Goal: Task Accomplishment & Management: Manage account settings

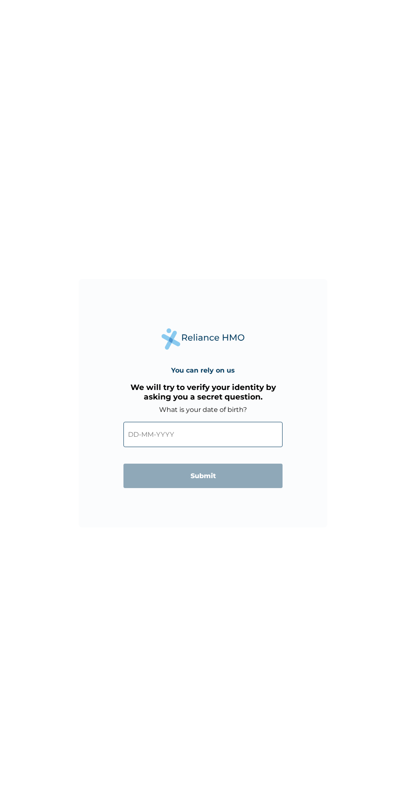
click at [197, 434] on input "text" at bounding box center [202, 434] width 159 height 25
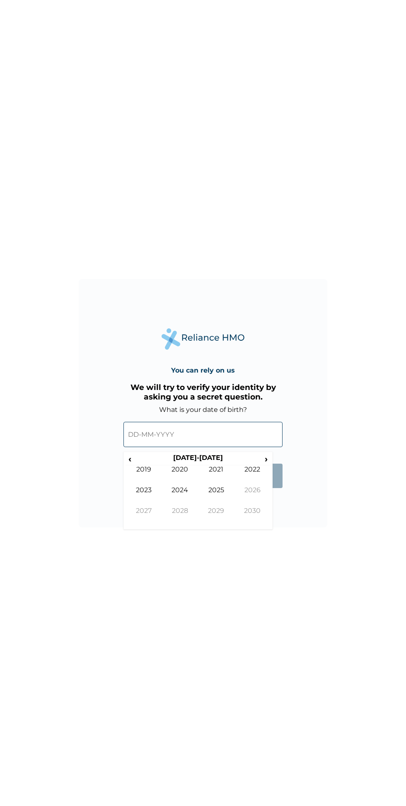
click at [126, 463] on span "‹" at bounding box center [129, 459] width 9 height 10
click at [139, 461] on th "2010-2019" at bounding box center [197, 460] width 127 height 12
click at [126, 459] on span "‹" at bounding box center [129, 459] width 9 height 10
click at [130, 459] on span "‹" at bounding box center [129, 459] width 9 height 10
click at [147, 513] on td "1997" at bounding box center [143, 517] width 36 height 21
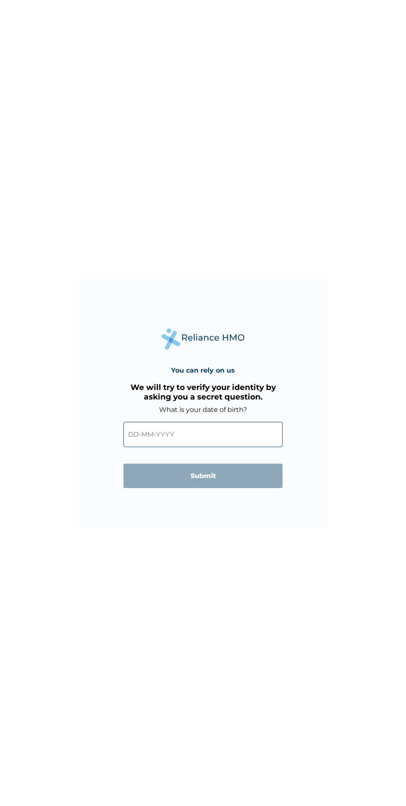
click at [188, 434] on input "text" at bounding box center [202, 434] width 159 height 25
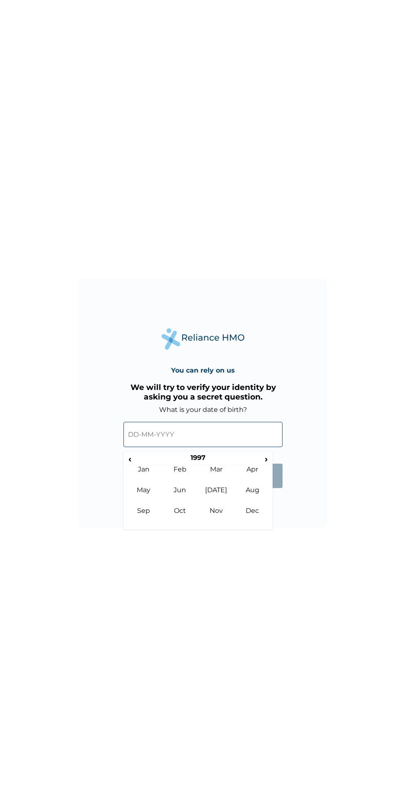
click at [180, 490] on td "Jun" at bounding box center [180, 496] width 36 height 21
click at [135, 492] on td "1" at bounding box center [135, 495] width 21 height 12
type input "01-06-1997"
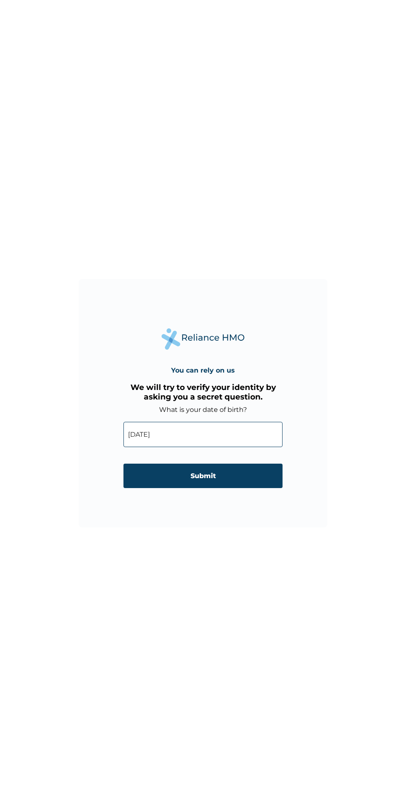
click at [185, 467] on input "Submit" at bounding box center [202, 476] width 159 height 24
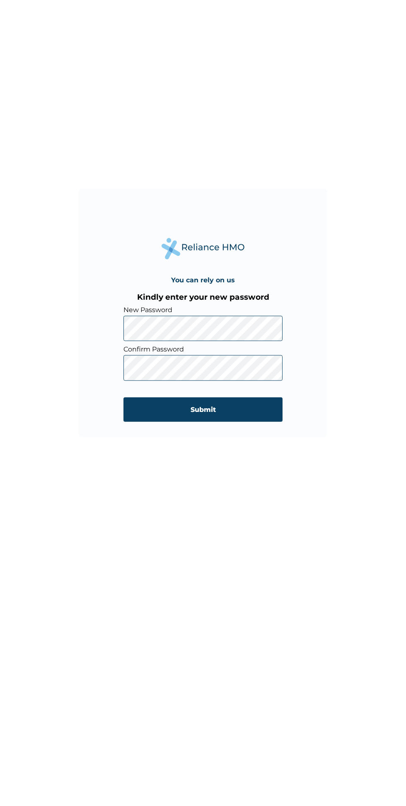
click at [258, 491] on input "Submit" at bounding box center [202, 500] width 159 height 24
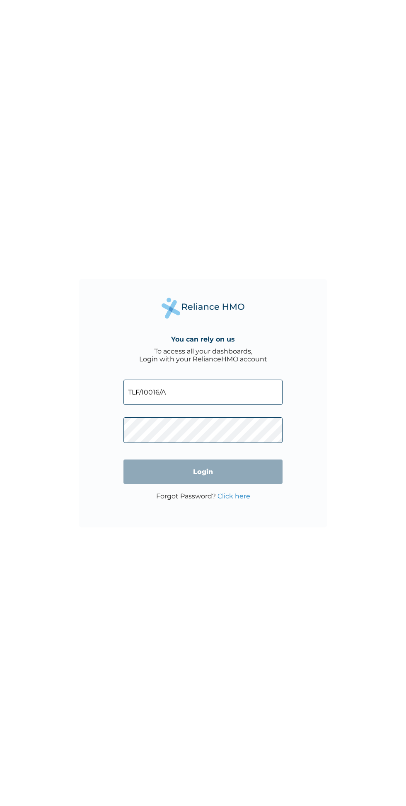
click input "Login" at bounding box center [202, 472] width 159 height 24
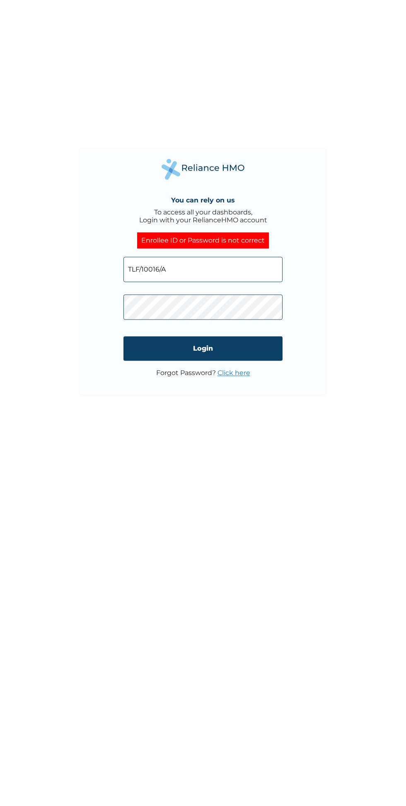
click at [261, 479] on input "Login" at bounding box center [202, 479] width 159 height 24
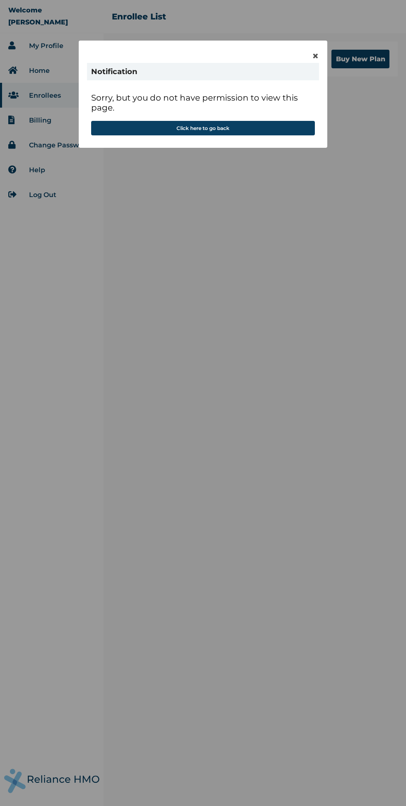
click at [315, 60] on span "×" at bounding box center [315, 56] width 7 height 14
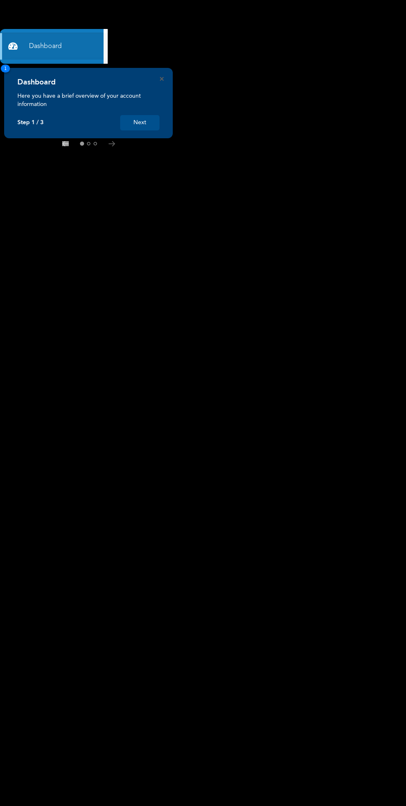
click at [143, 123] on button "Next" at bounding box center [139, 122] width 39 height 15
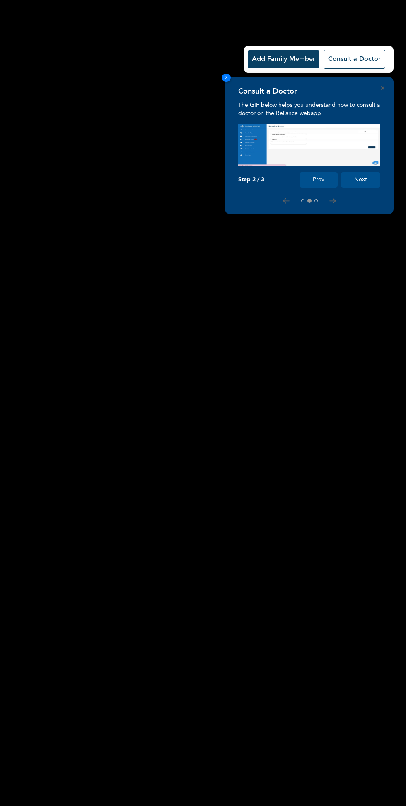
click at [359, 185] on button "Next" at bounding box center [360, 179] width 39 height 15
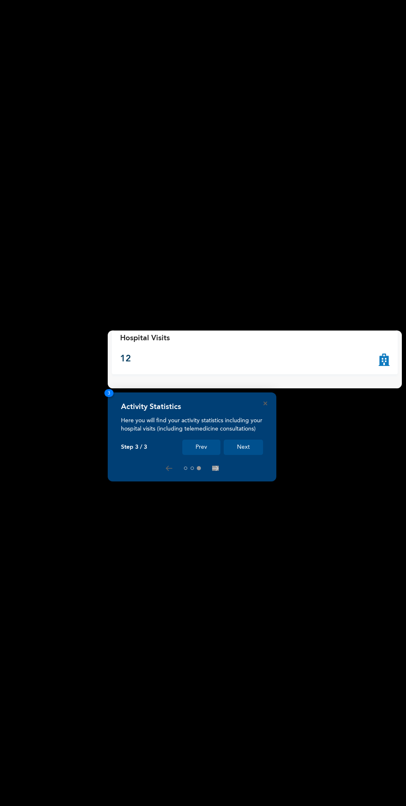
click at [254, 455] on button "Next" at bounding box center [243, 447] width 39 height 15
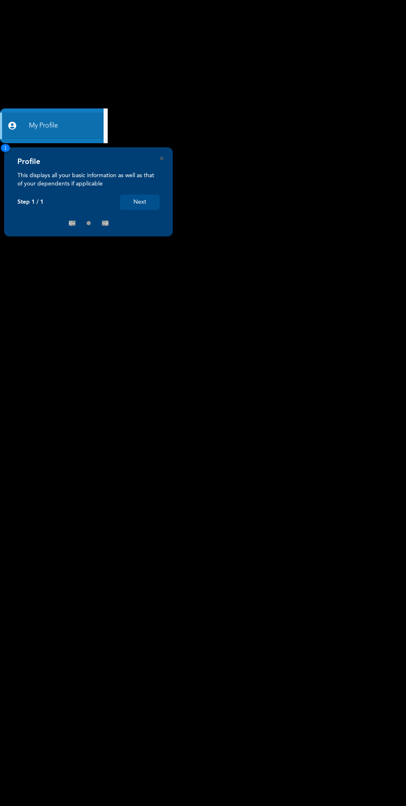
click at [144, 205] on button "Next" at bounding box center [139, 202] width 39 height 15
click at [146, 202] on button "Next" at bounding box center [139, 202] width 39 height 15
click at [147, 202] on button "Next" at bounding box center [139, 202] width 39 height 15
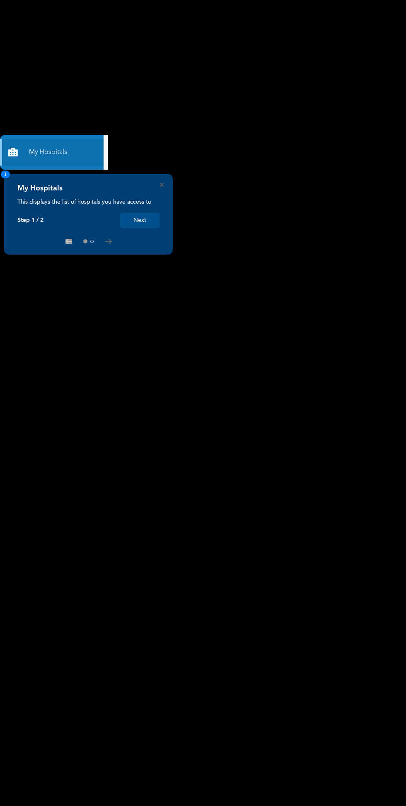
click at [140, 220] on button "Next" at bounding box center [139, 220] width 39 height 15
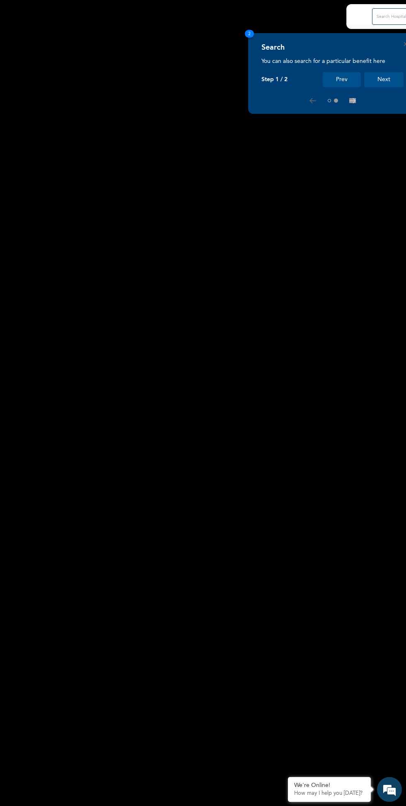
click at [368, 82] on button "Next" at bounding box center [383, 79] width 39 height 15
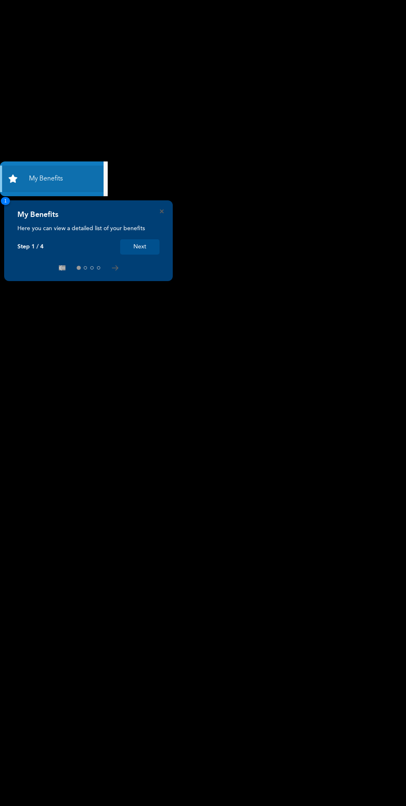
click at [147, 251] on button "Next" at bounding box center [139, 246] width 39 height 15
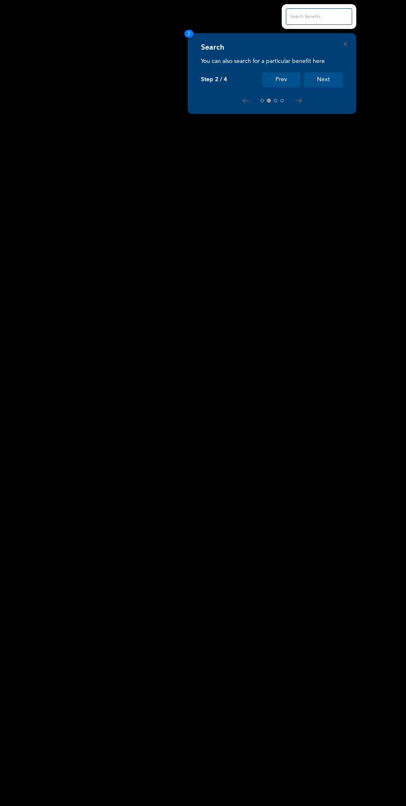
click at [325, 78] on button "Next" at bounding box center [322, 79] width 39 height 15
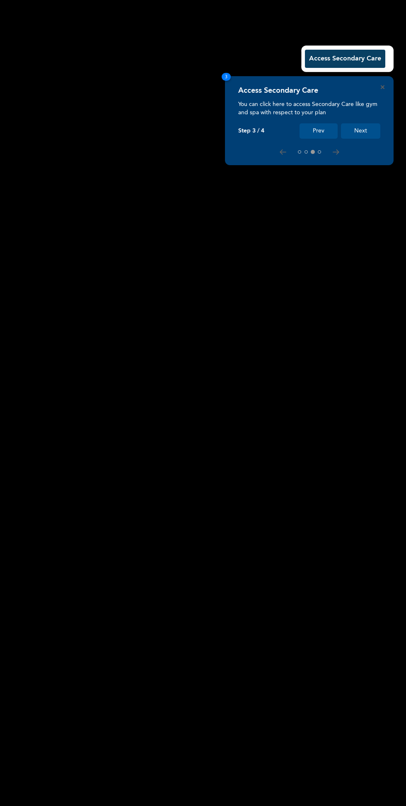
click at [366, 134] on button "Next" at bounding box center [360, 130] width 39 height 15
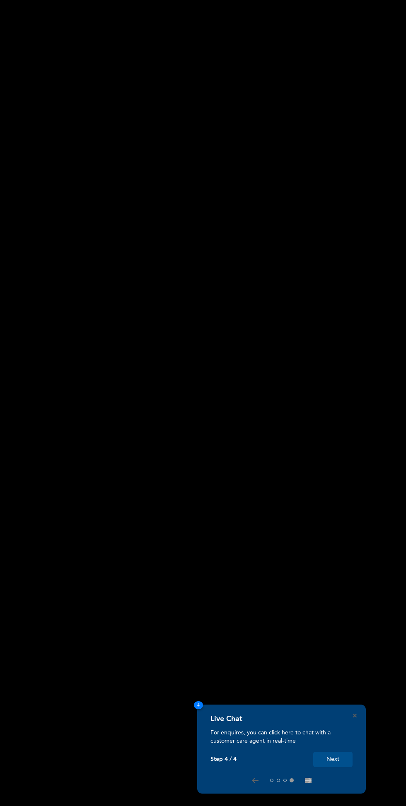
click at [320, 767] on button "Next" at bounding box center [332, 759] width 39 height 15
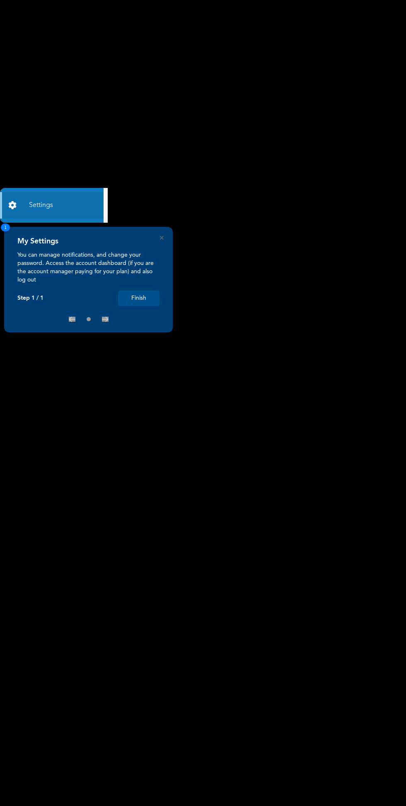
click at [138, 298] on button "Finish" at bounding box center [138, 298] width 41 height 15
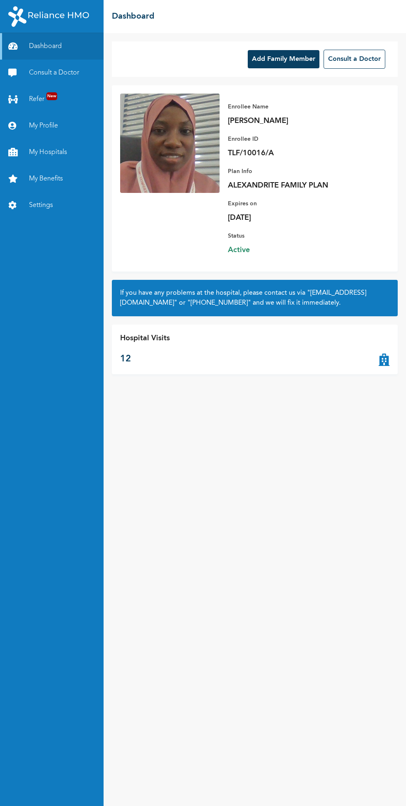
click at [193, 434] on div "Add Family Member Consult a Doctor Enrollee Name [PERSON_NAME] Enrollee ID TLF/…" at bounding box center [255, 419] width 302 height 773
click at [124, 366] on p "12" at bounding box center [145, 359] width 50 height 14
click at [371, 374] on div "Hospital Visits 12" at bounding box center [255, 350] width 286 height 50
click at [134, 344] on p "Hospital Visits" at bounding box center [145, 338] width 50 height 11
click at [133, 374] on div "Hospital Visits 12" at bounding box center [255, 350] width 286 height 50
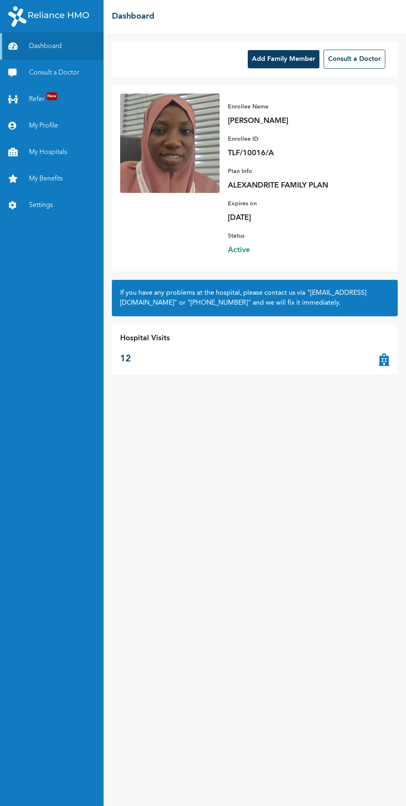
click at [370, 374] on div "Hospital Visits 12" at bounding box center [255, 350] width 286 height 50
click at [39, 152] on link "My Hospitals" at bounding box center [52, 152] width 104 height 26
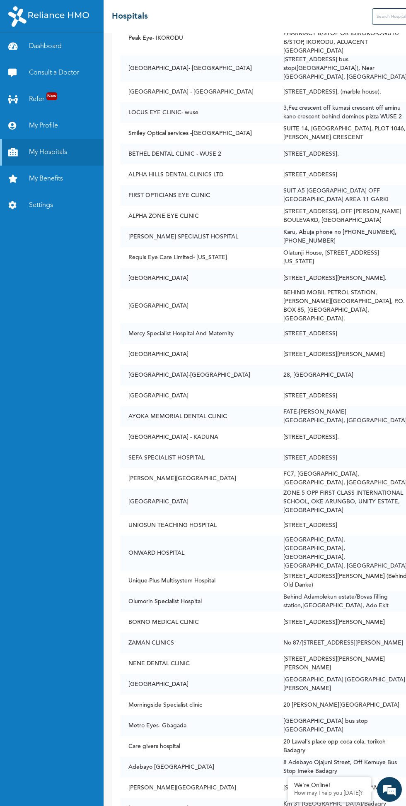
scroll to position [7084, 0]
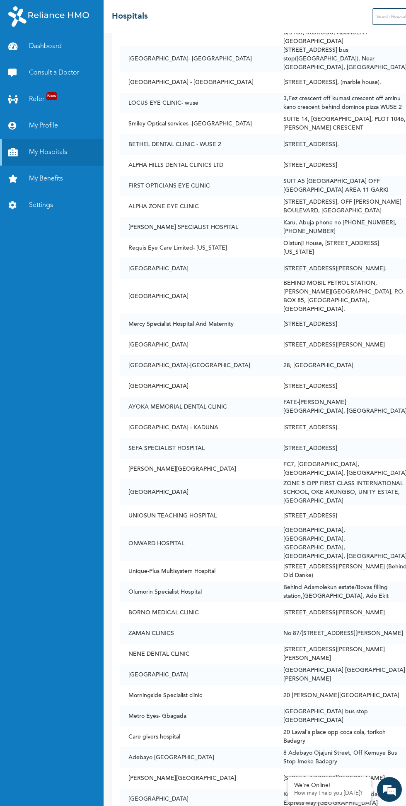
click at [372, 17] on input "text" at bounding box center [405, 16] width 66 height 17
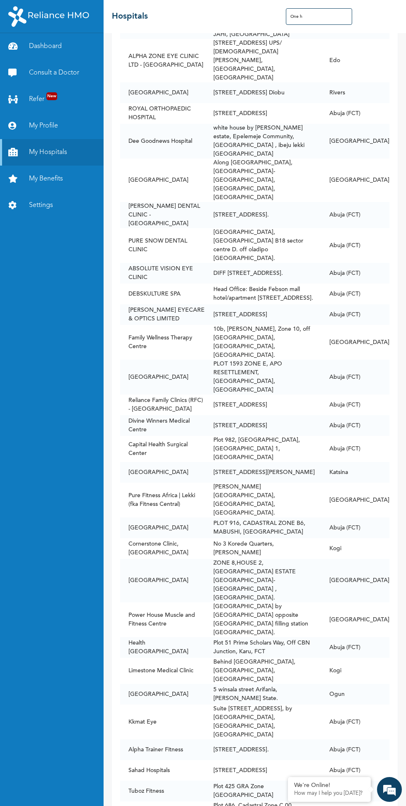
scroll to position [0, 0]
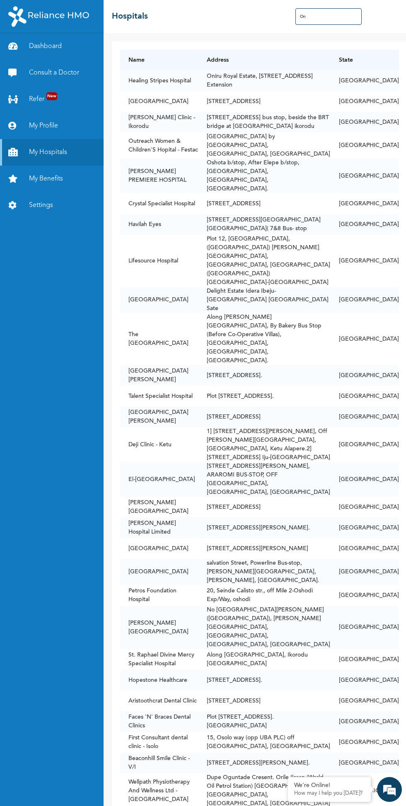
type input "O"
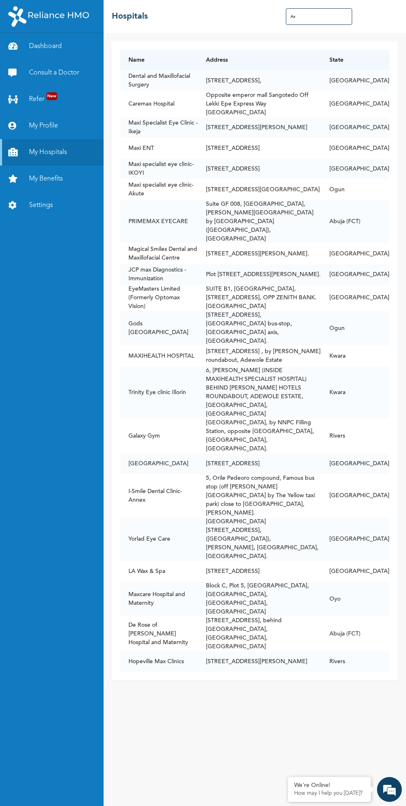
type input "A"
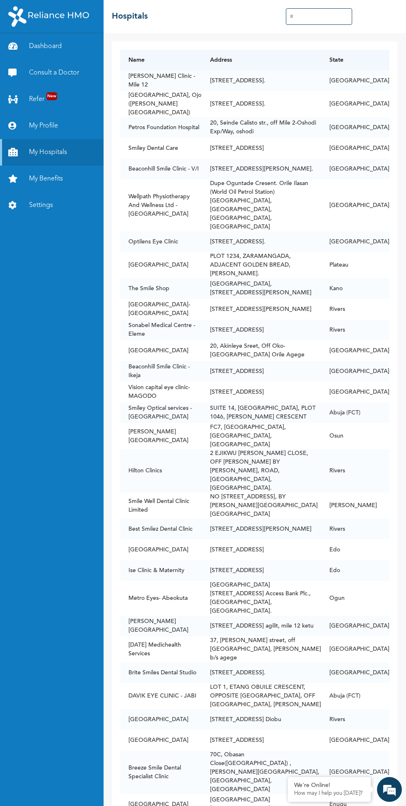
type input "I"
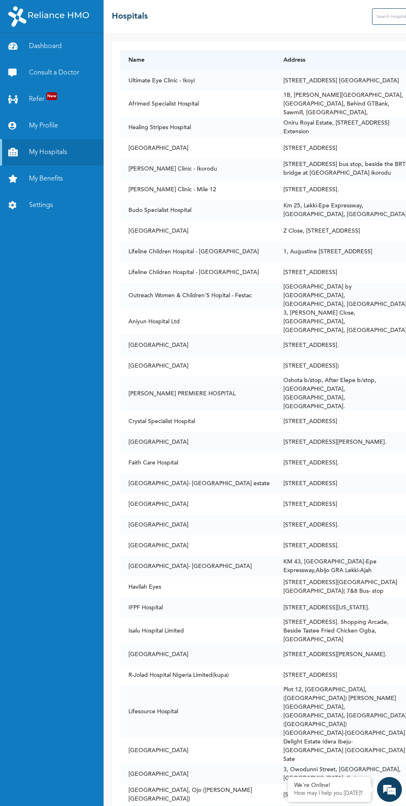
click at [24, 127] on link "My Profile" at bounding box center [52, 126] width 104 height 26
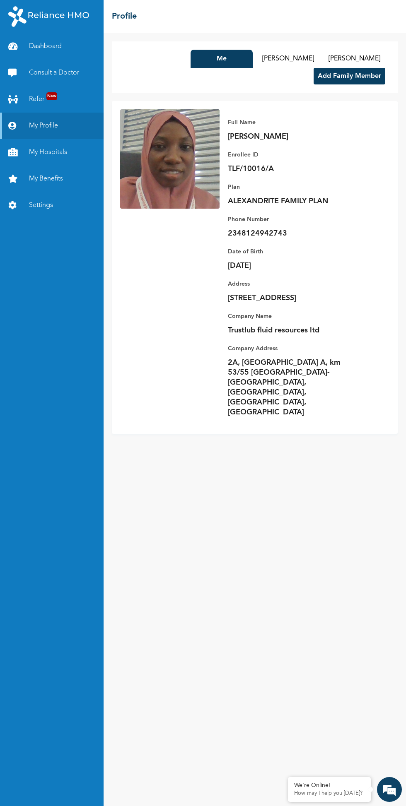
click at [208, 567] on div "Me [PERSON_NAME][GEOGRAPHIC_DATA] [PERSON_NAME][GEOGRAPHIC_DATA] Add Family Mem…" at bounding box center [255, 419] width 302 height 773
click at [259, 65] on button "[PERSON_NAME]" at bounding box center [288, 59] width 62 height 18
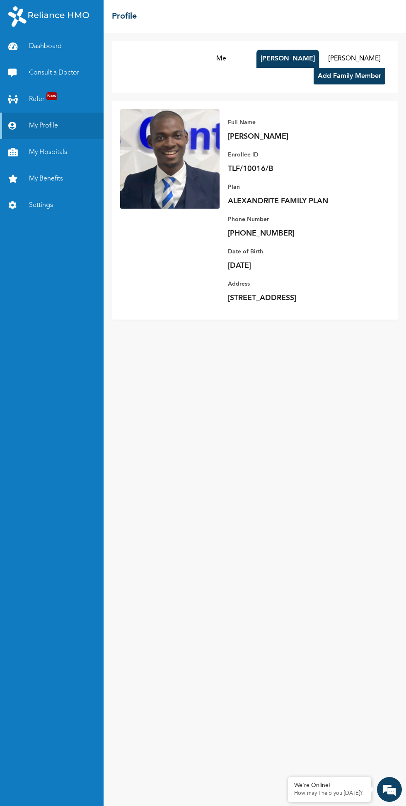
click at [327, 57] on button "[PERSON_NAME]" at bounding box center [354, 59] width 62 height 18
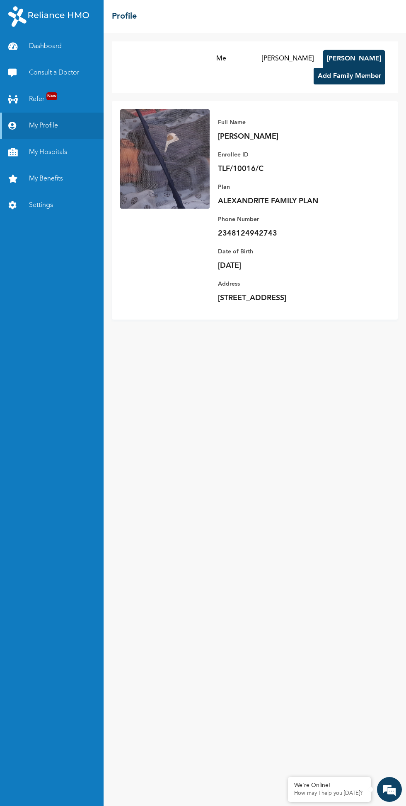
click at [256, 58] on button "[PERSON_NAME]" at bounding box center [287, 59] width 62 height 18
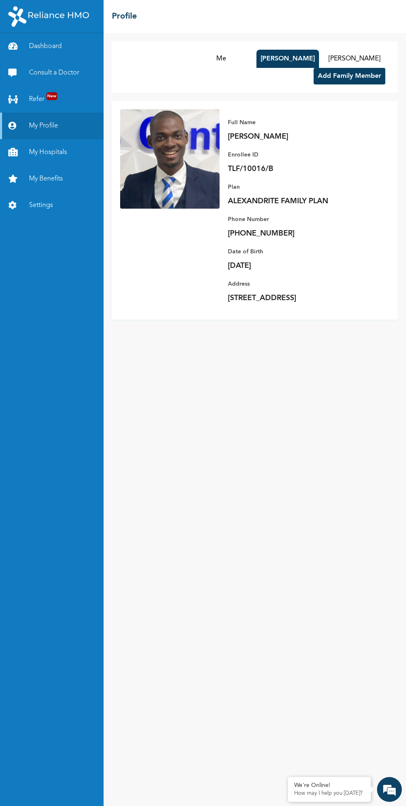
click at [190, 58] on button "Me" at bounding box center [221, 59] width 62 height 18
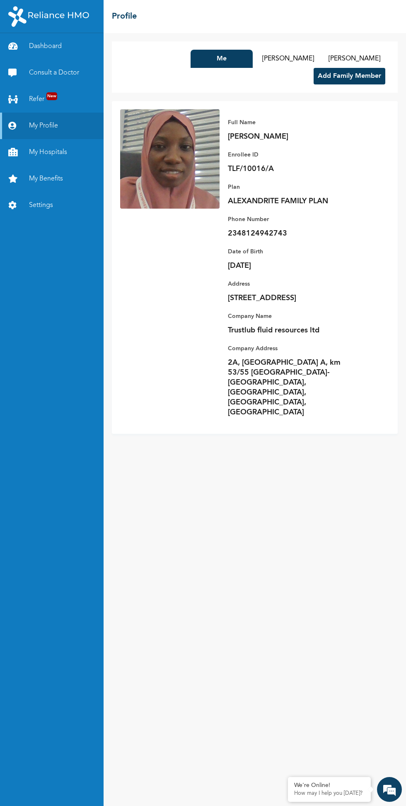
click at [336, 76] on button "Add Family Member" at bounding box center [349, 76] width 72 height 17
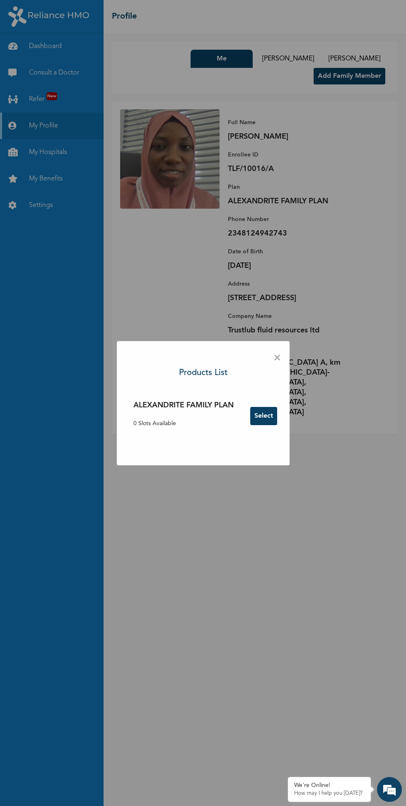
click at [254, 414] on button "Select" at bounding box center [263, 416] width 27 height 18
